Goal: Find specific page/section: Find specific page/section

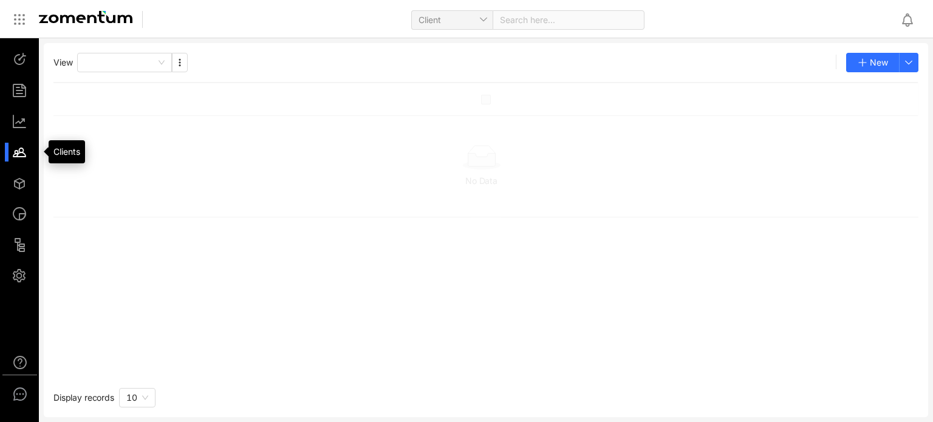
click at [18, 155] on div at bounding box center [25, 152] width 26 height 19
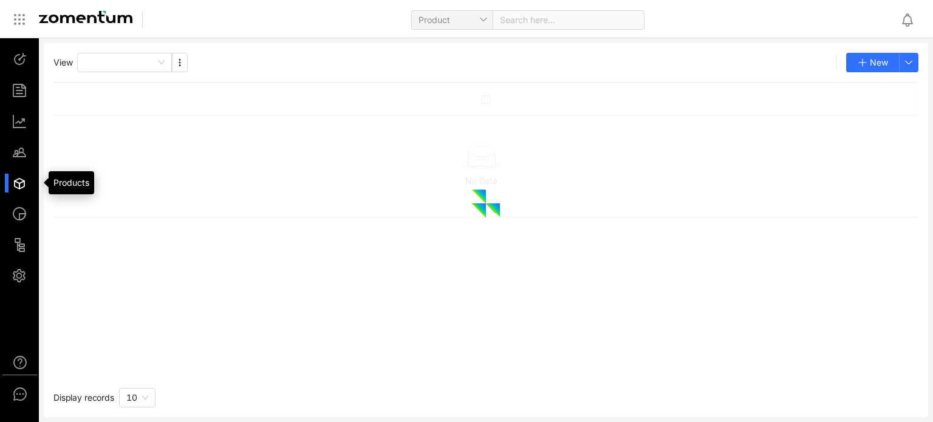
click at [17, 187] on div at bounding box center [25, 183] width 26 height 19
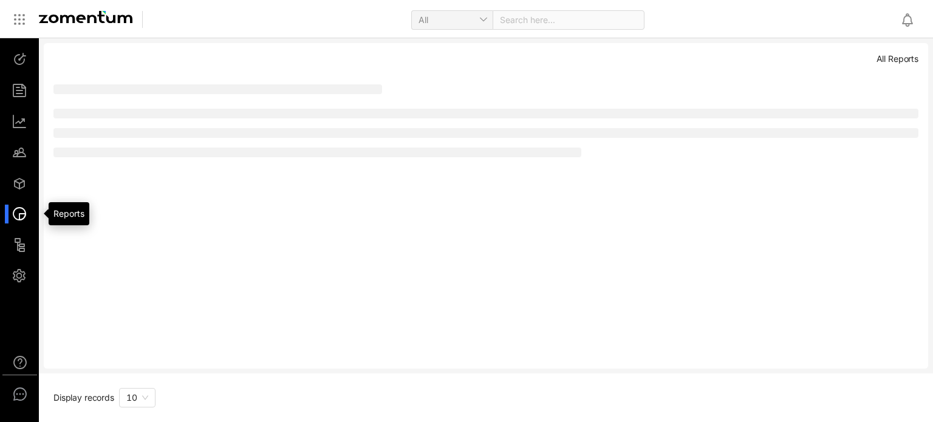
click at [18, 212] on div at bounding box center [25, 214] width 26 height 19
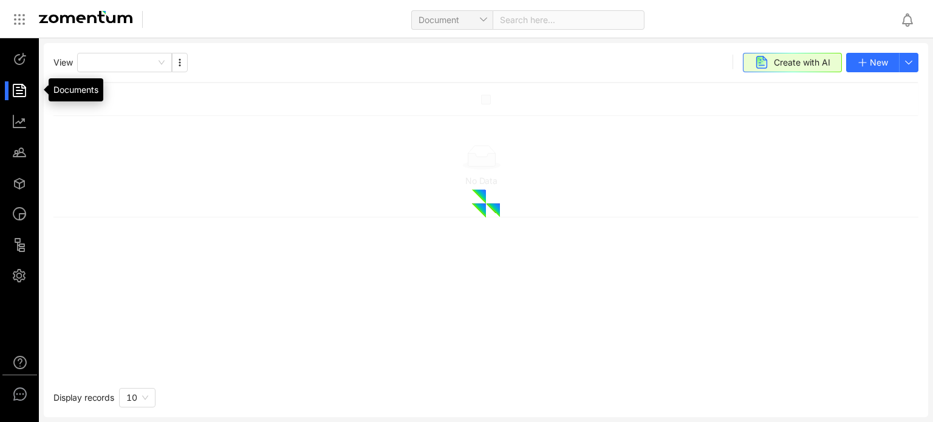
click at [19, 90] on div at bounding box center [25, 90] width 26 height 19
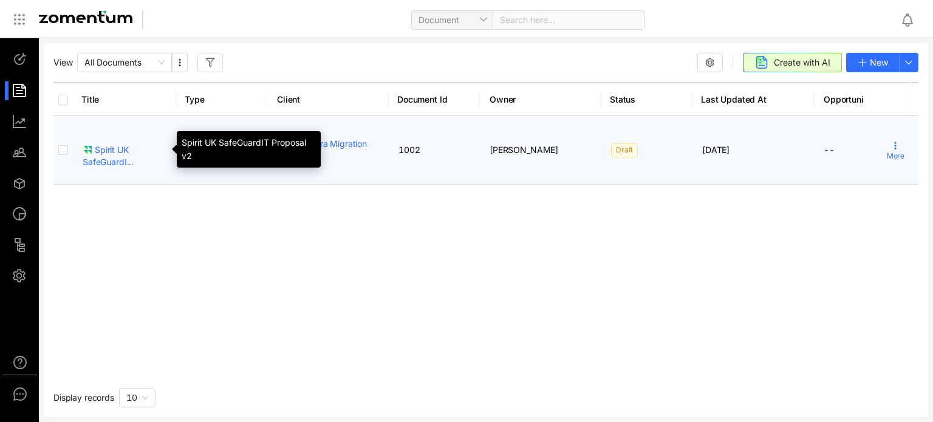
click at [109, 159] on div "Spirit UK SafeGuardI..." at bounding box center [125, 156] width 84 height 24
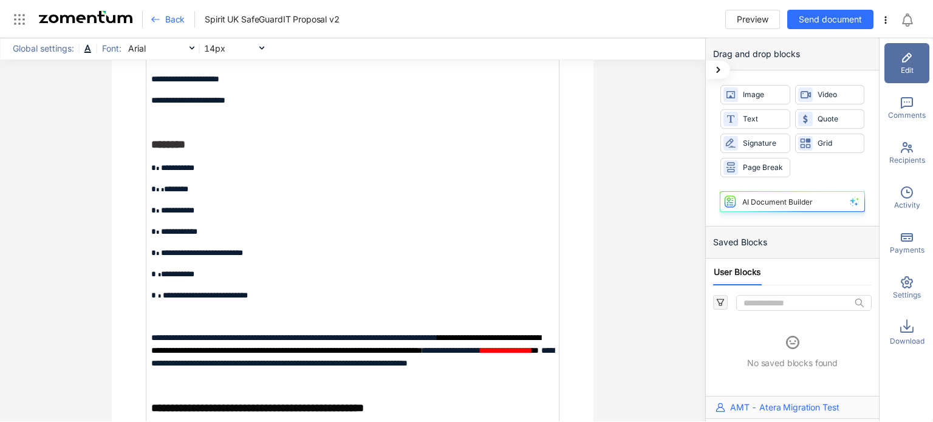
scroll to position [729, 0]
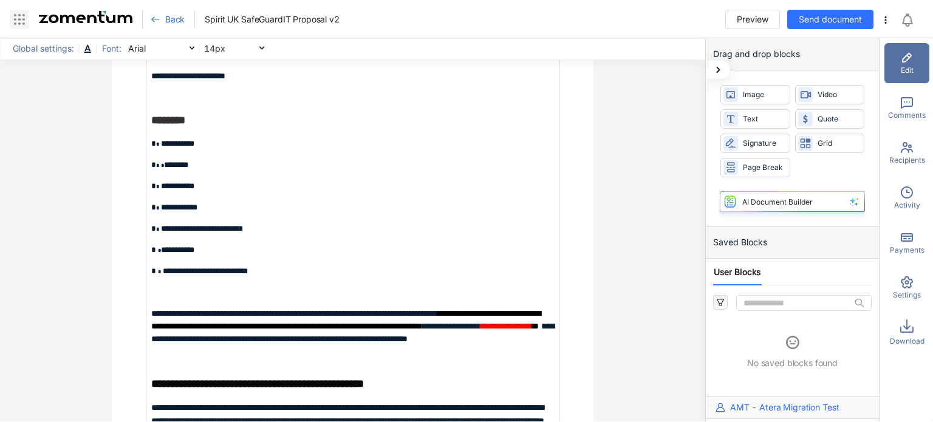
click at [22, 19] on icon at bounding box center [19, 19] width 15 height 15
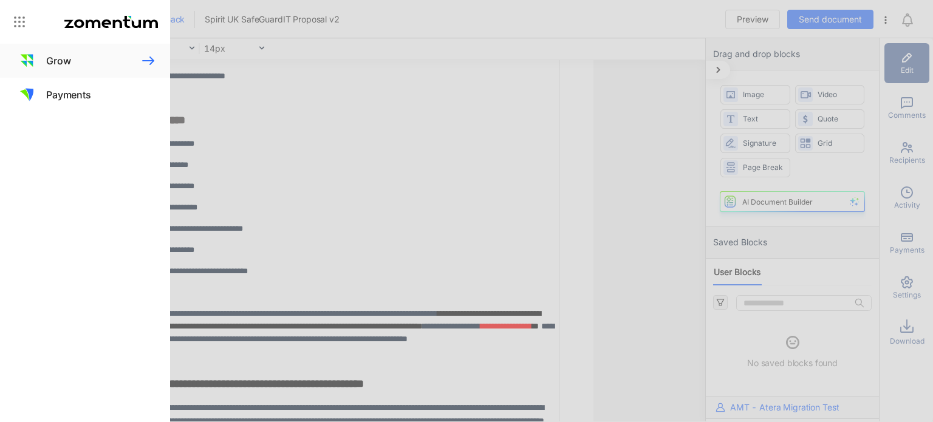
click at [145, 61] on icon at bounding box center [148, 60] width 15 height 15
